Goal: Task Accomplishment & Management: Complete application form

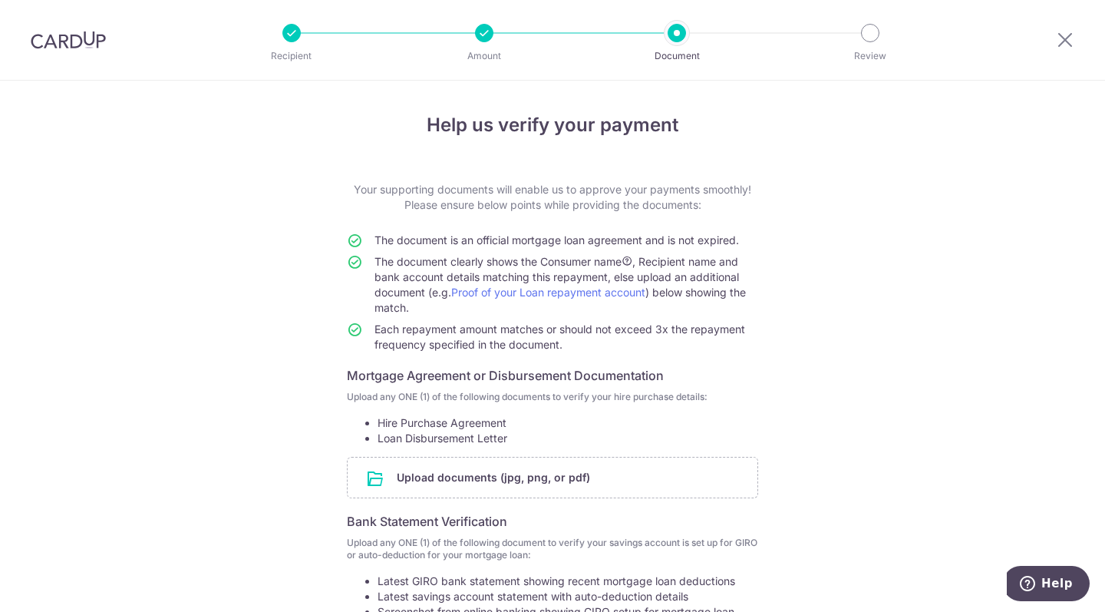
click at [563, 474] on input "file" at bounding box center [553, 477] width 410 height 40
click at [533, 480] on input "file" at bounding box center [553, 477] width 410 height 40
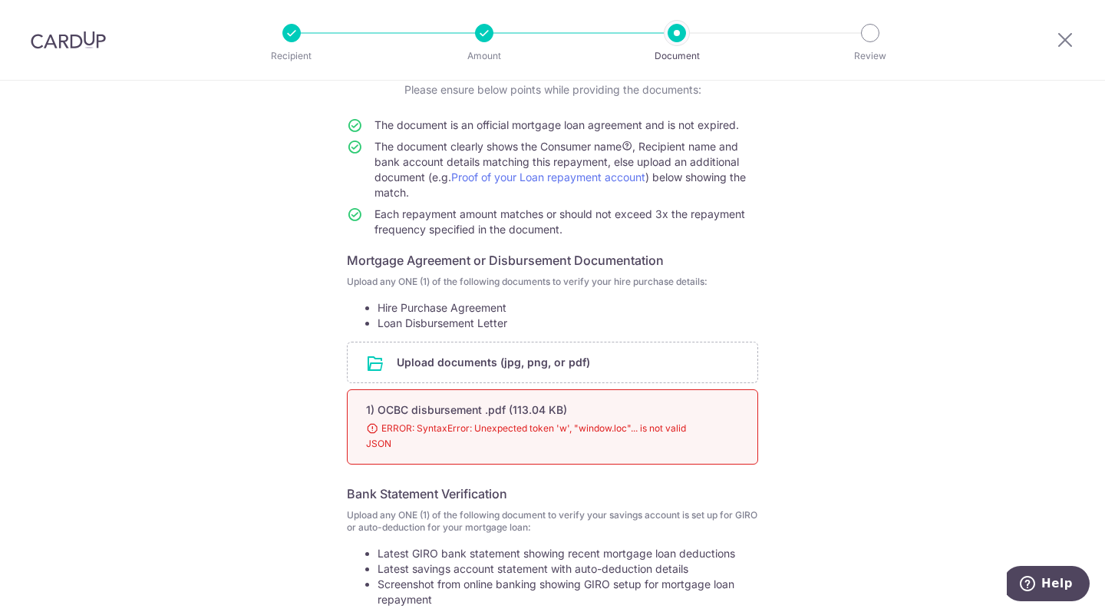
scroll to position [194, 0]
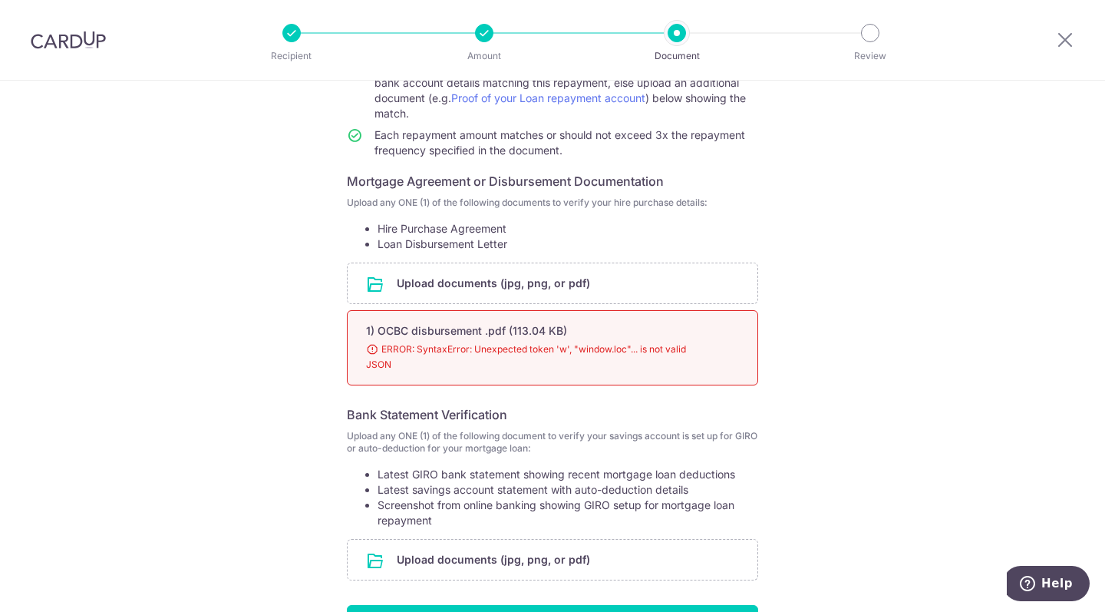
click at [589, 279] on input "file" at bounding box center [553, 283] width 410 height 40
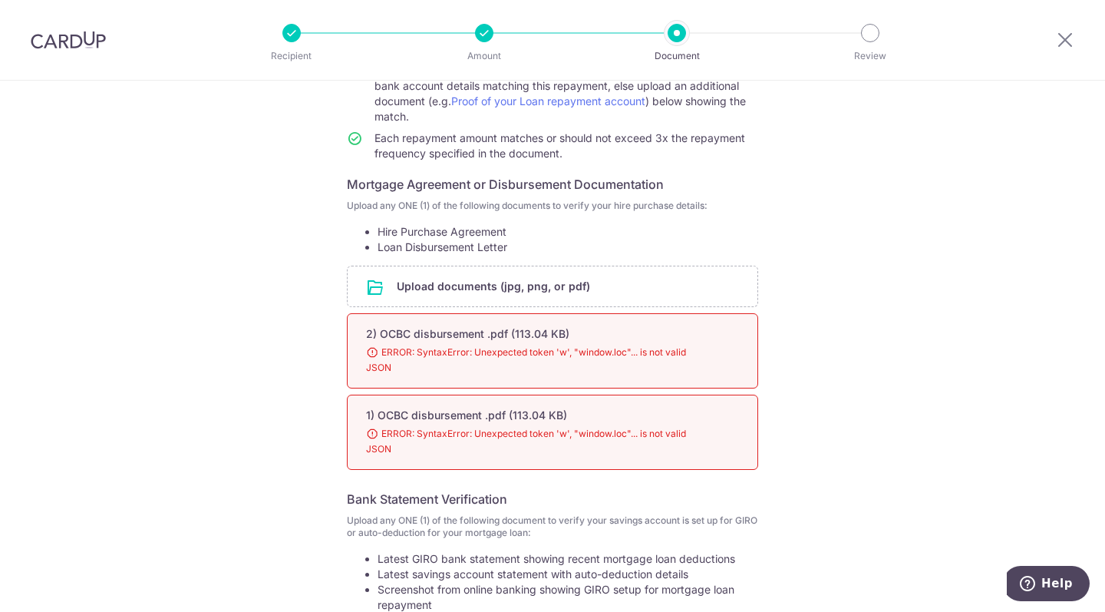
scroll to position [190, 0]
click at [569, 295] on input "file" at bounding box center [553, 287] width 410 height 40
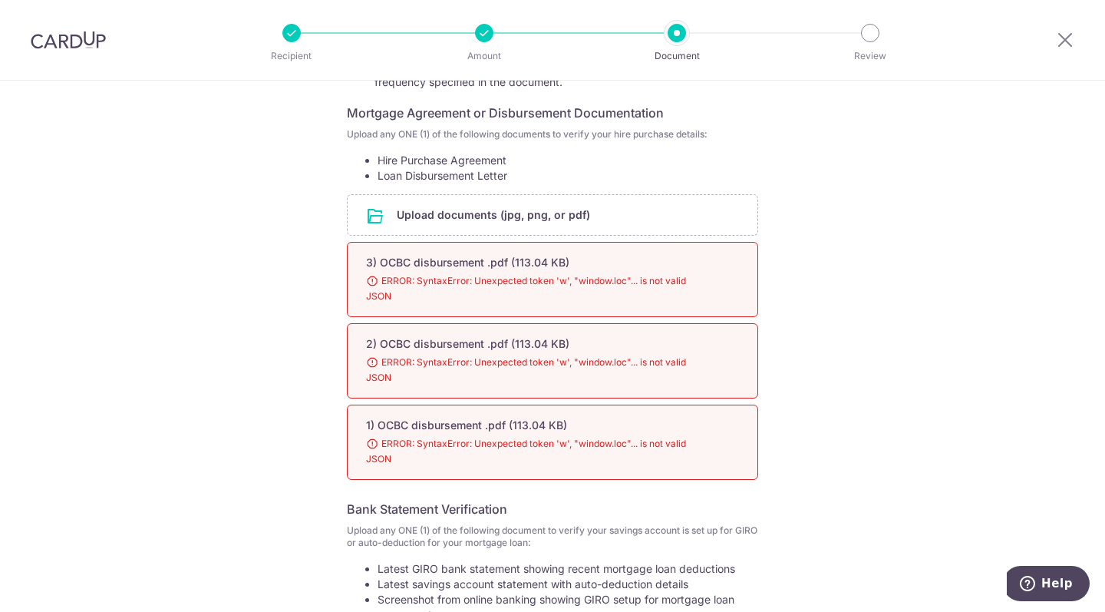
scroll to position [262, 0]
click at [608, 213] on input "file" at bounding box center [553, 216] width 410 height 40
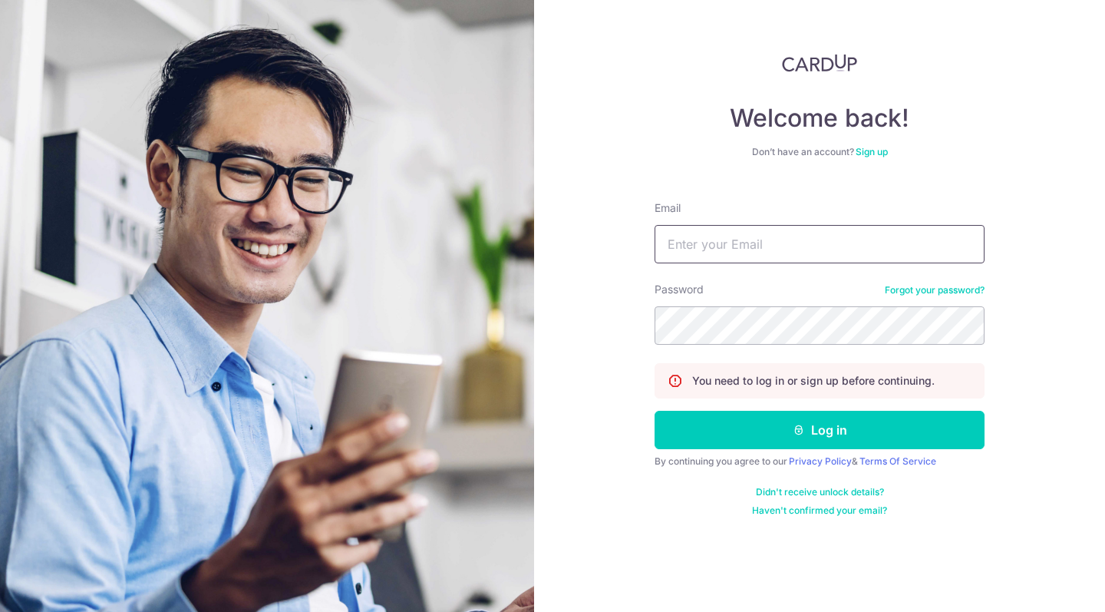
click at [751, 243] on input "Email" at bounding box center [820, 244] width 330 height 38
click at [740, 247] on input "Email" at bounding box center [820, 244] width 330 height 38
type input "jonlliong@hotmail.com"
click at [834, 430] on button "Log in" at bounding box center [820, 430] width 330 height 38
